Goal: Navigation & Orientation: Find specific page/section

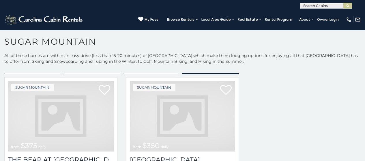
scroll to position [743, 0]
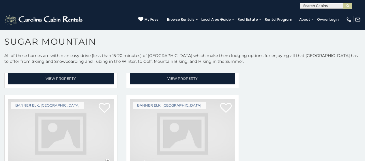
click at [210, 127] on img at bounding box center [183, 134] width 106 height 71
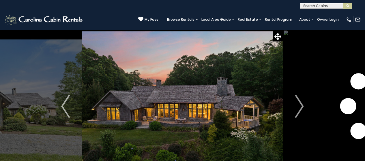
scroll to position [23, 0]
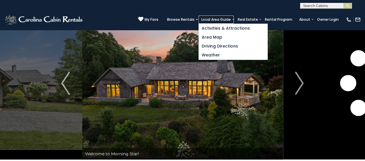
click at [234, 21] on link "Local Area Guide" at bounding box center [216, 20] width 35 height 8
